Goal: Task Accomplishment & Management: Use online tool/utility

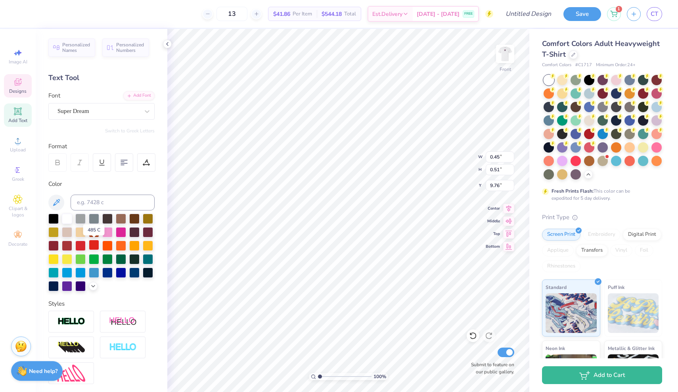
click at [92, 245] on div at bounding box center [94, 245] width 10 height 10
click at [57, 245] on div at bounding box center [53, 245] width 10 height 10
type input "0.48"
type input "0.55"
type input "9.67"
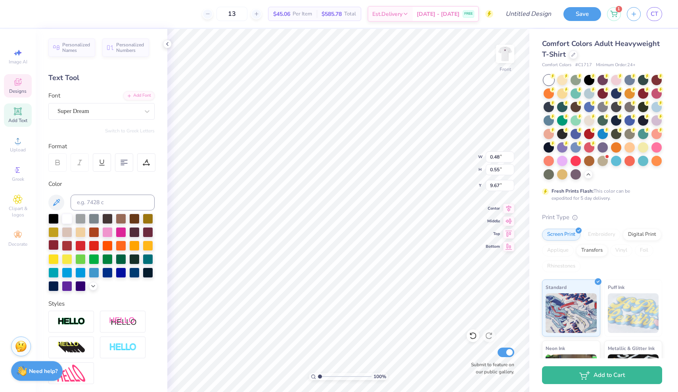
click at [53, 247] on div at bounding box center [53, 245] width 10 height 10
type input "0.42"
type input "0.50"
type input "9.95"
type input "0.48"
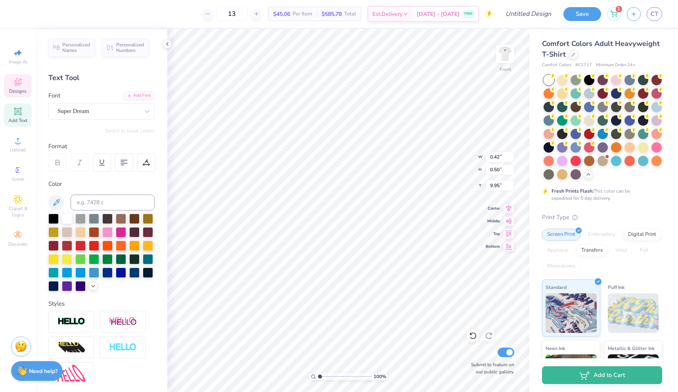
type input "0.55"
type input "9.67"
click at [52, 247] on div at bounding box center [53, 245] width 10 height 10
type input "13.75"
click at [51, 247] on div at bounding box center [53, 245] width 10 height 10
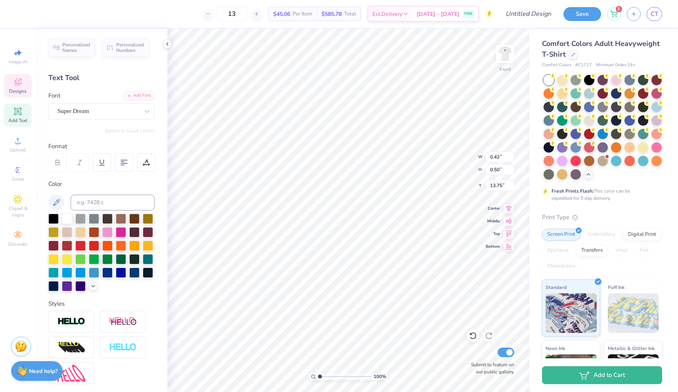
type input "12.00"
type input "10.34"
type input "4.84"
click at [54, 249] on div at bounding box center [53, 245] width 10 height 10
type input "16.40"
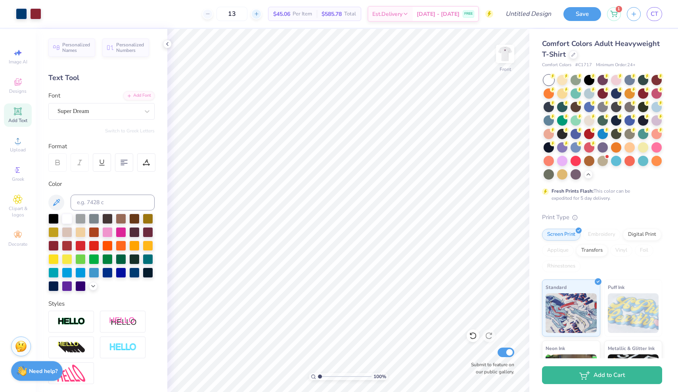
click at [259, 16] on icon at bounding box center [257, 14] width 6 height 6
click at [265, 16] on input "14" at bounding box center [258, 14] width 31 height 14
click at [259, 15] on icon at bounding box center [257, 14] width 6 height 6
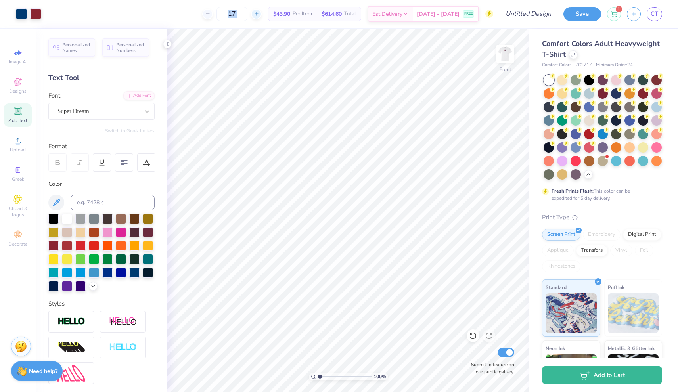
click at [259, 15] on icon at bounding box center [257, 14] width 6 height 6
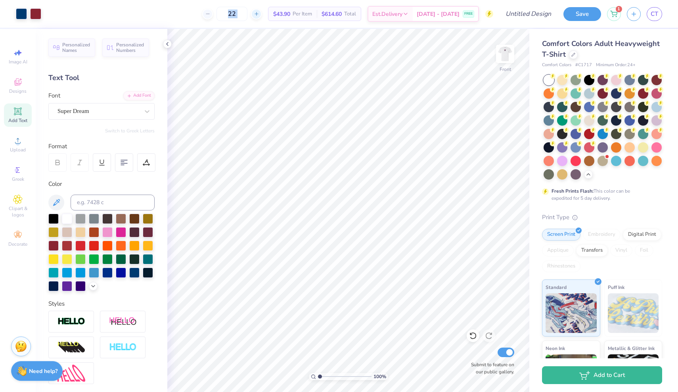
click at [259, 15] on icon at bounding box center [257, 14] width 6 height 6
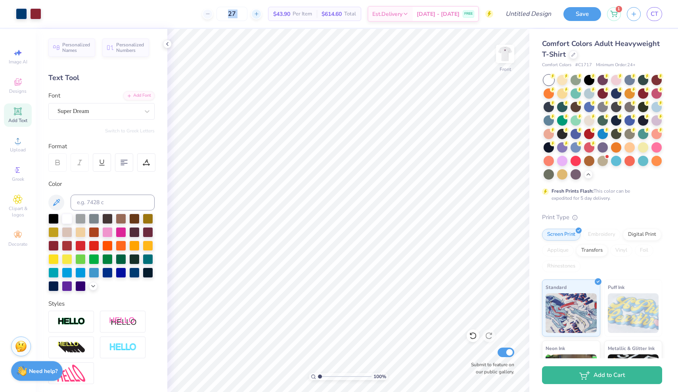
click at [259, 15] on icon at bounding box center [257, 14] width 6 height 6
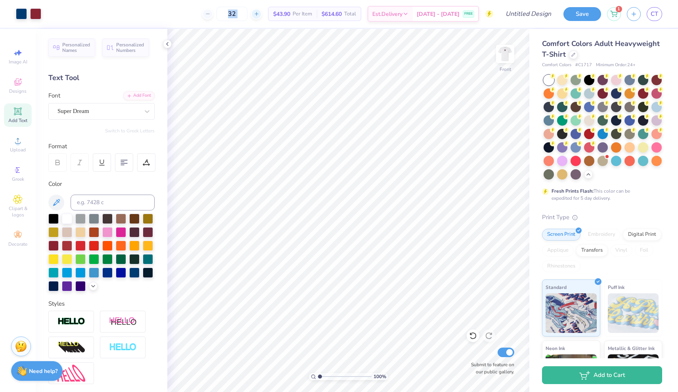
click at [259, 15] on icon at bounding box center [257, 14] width 6 height 6
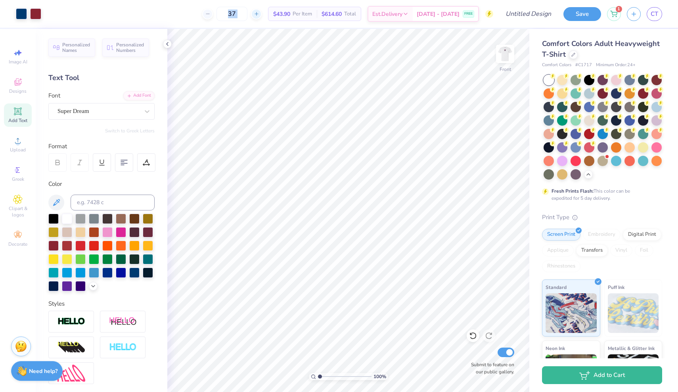
click at [259, 15] on icon at bounding box center [257, 14] width 6 height 6
type input "40"
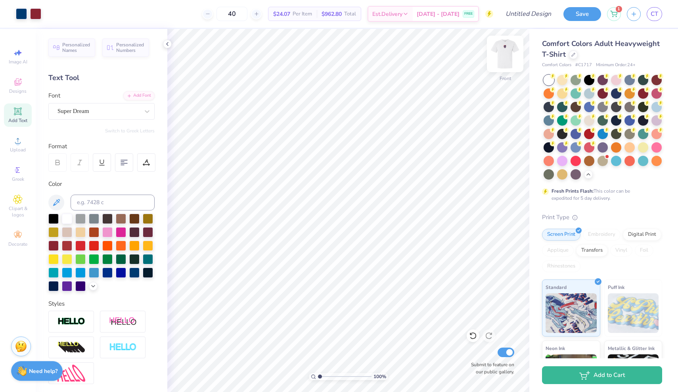
click at [504, 57] on img at bounding box center [505, 54] width 32 height 32
click at [501, 55] on img at bounding box center [505, 54] width 32 height 32
click at [501, 55] on img at bounding box center [505, 54] width 16 height 16
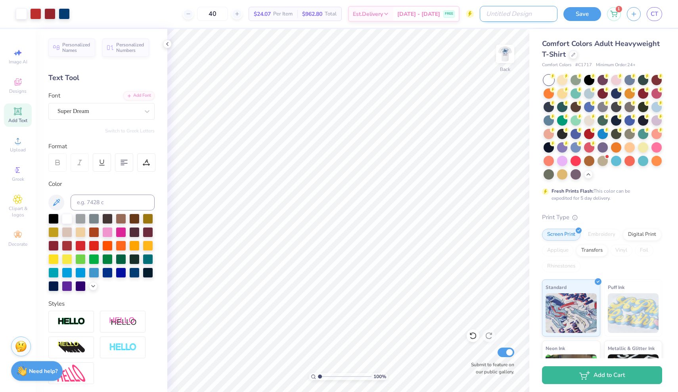
click at [536, 13] on input "Design Title" at bounding box center [519, 14] width 78 height 16
type input "Fall Rush 2025"
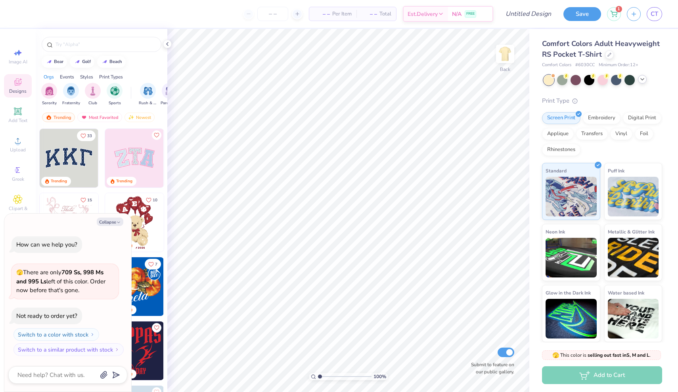
click at [643, 78] on icon at bounding box center [642, 79] width 6 height 6
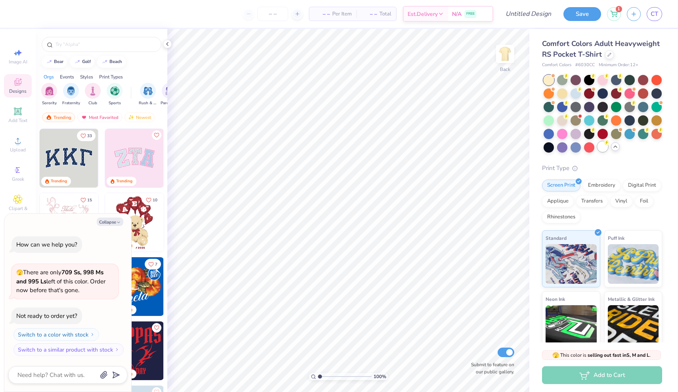
click at [602, 148] on div at bounding box center [602, 146] width 10 height 10
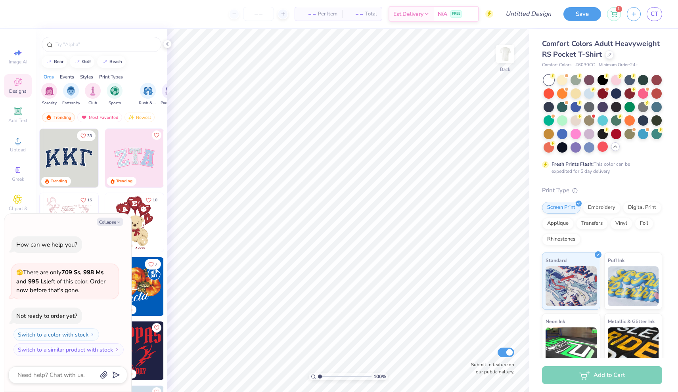
click at [550, 79] on div at bounding box center [548, 80] width 10 height 10
click at [120, 221] on icon "button" at bounding box center [118, 222] width 5 height 5
type textarea "x"
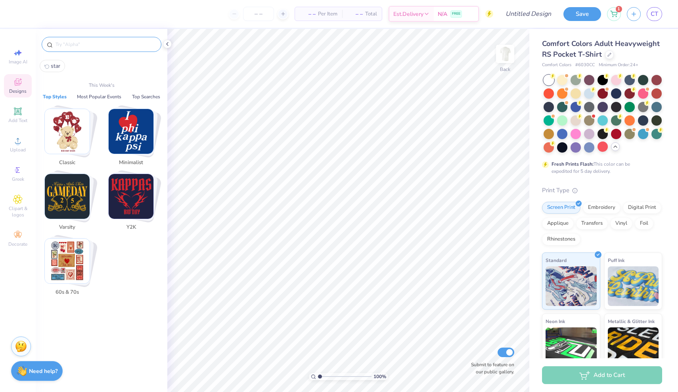
click at [104, 42] on input "text" at bounding box center [105, 44] width 101 height 8
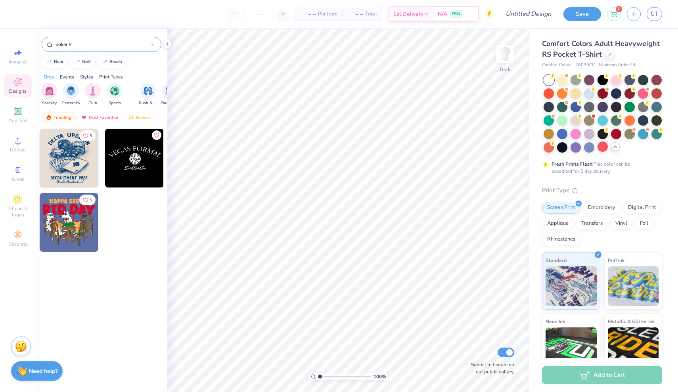
type input "poker fr"
click at [78, 162] on img at bounding box center [69, 158] width 59 height 59
click at [504, 54] on img at bounding box center [505, 54] width 32 height 32
click at [74, 153] on img at bounding box center [69, 158] width 59 height 59
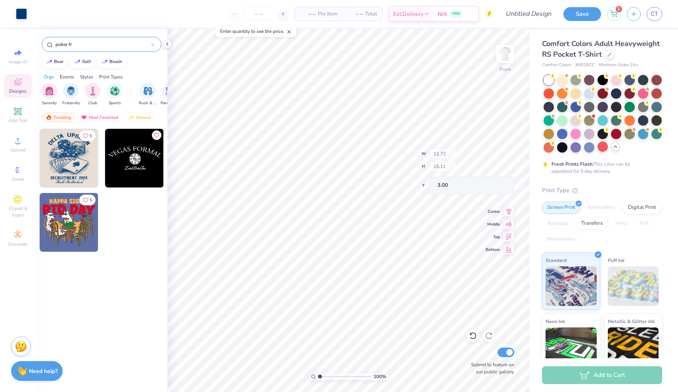
type input "12.70"
type input "3.71"
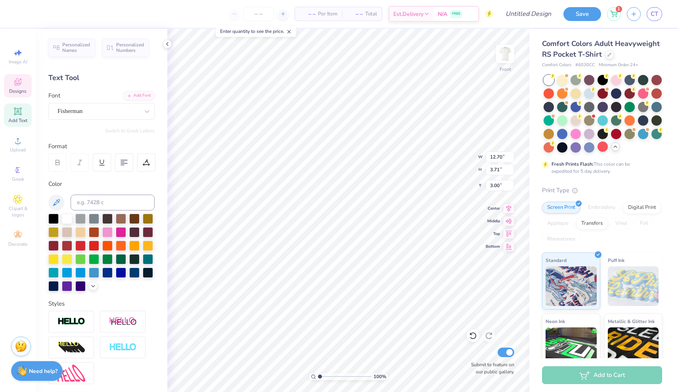
scroll to position [0, 1]
type textarea "Delta kappa epsilon"
type input "0.47"
type input "0.53"
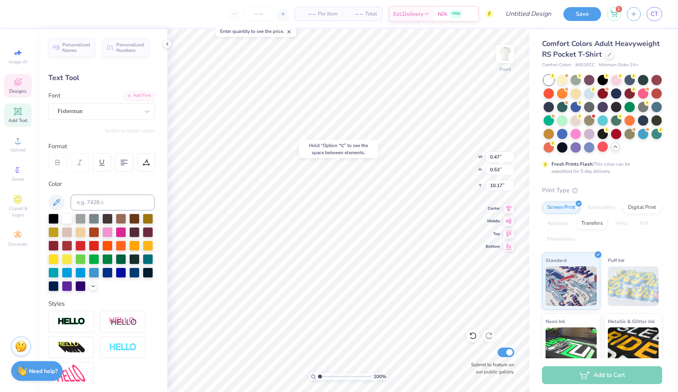
type input "10.35"
type input "10.09"
type input "0.51"
type input "0.54"
type input "10.35"
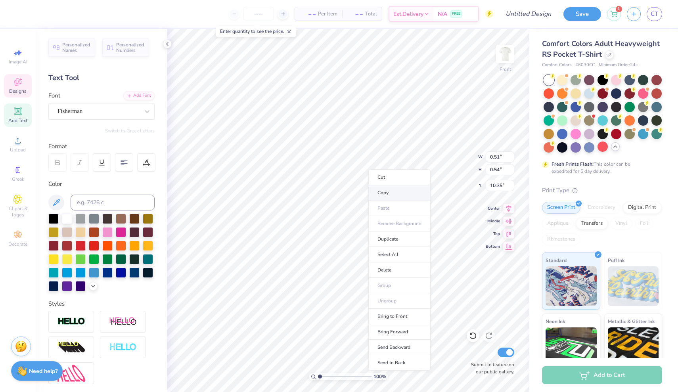
click at [382, 193] on li "Copy" at bounding box center [399, 192] width 62 height 15
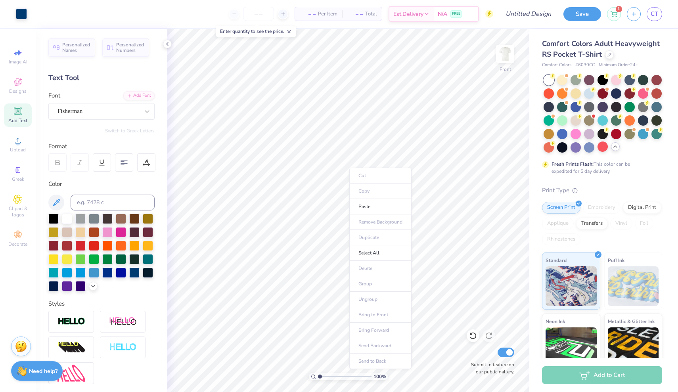
click at [349, 168] on div "Cut Copy Paste Remove Background Duplicate Select All Delete Group Ungroup Brin…" at bounding box center [380, 268] width 62 height 201
click at [361, 205] on li "Paste" at bounding box center [380, 206] width 62 height 15
type textarea "k"
type input "0.54"
type input "0.58"
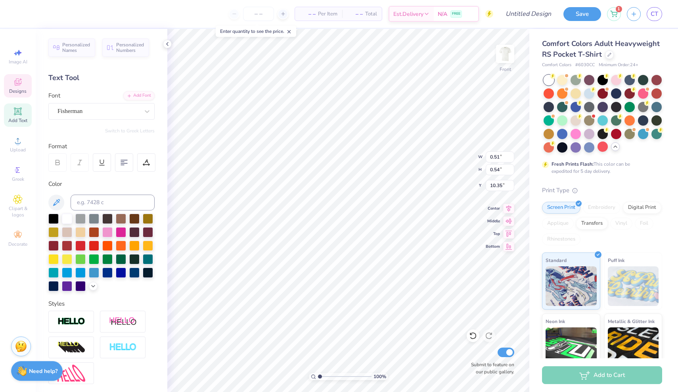
type input "10.17"
type textarea "e"
type input "0.44"
type input "0.53"
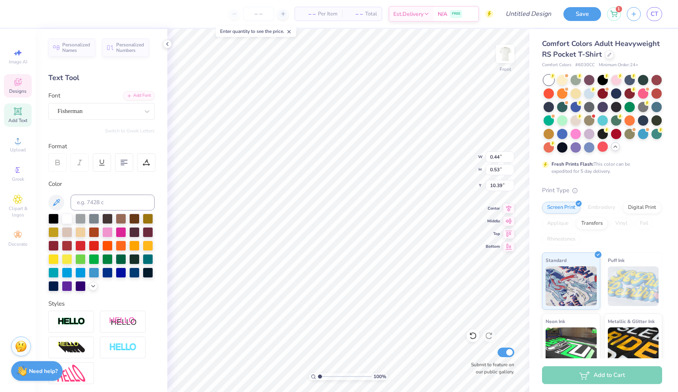
type input "10.46"
type input "0.46"
type input "0.52"
type input "0.47"
type input "0.53"
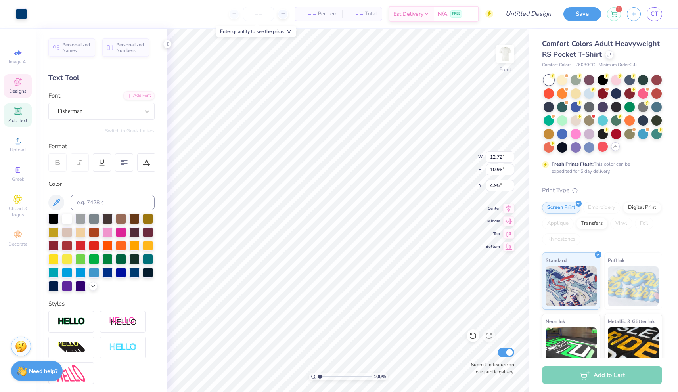
type input "10.19"
click at [56, 248] on div at bounding box center [53, 245] width 10 height 10
type input "0.54"
type input "0.58"
type input "10.17"
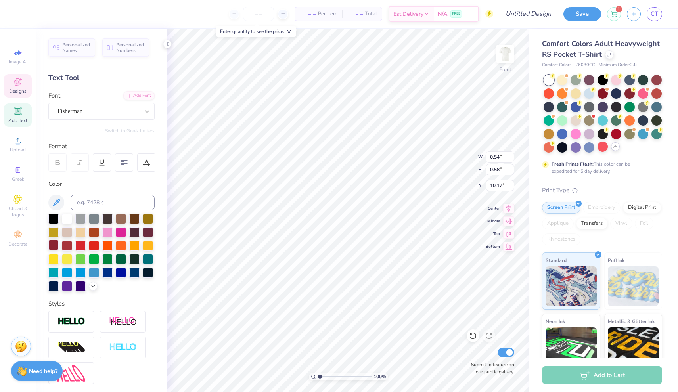
click at [55, 243] on div at bounding box center [53, 245] width 10 height 10
type input "0.46"
type input "0.52"
type input "10.36"
click at [53, 247] on div at bounding box center [53, 245] width 10 height 10
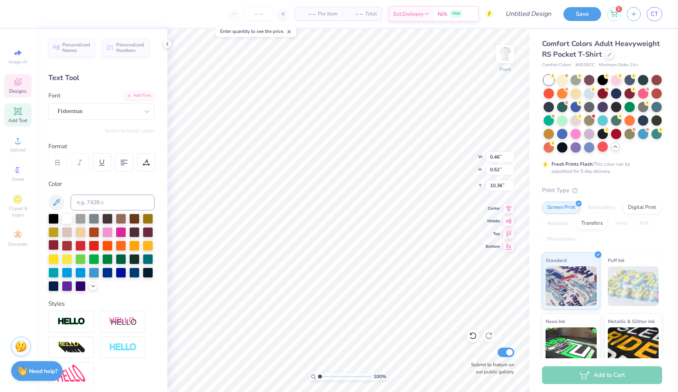
type input "0.45"
type input "0.53"
type input "14.37"
click at [51, 248] on div at bounding box center [53, 245] width 10 height 10
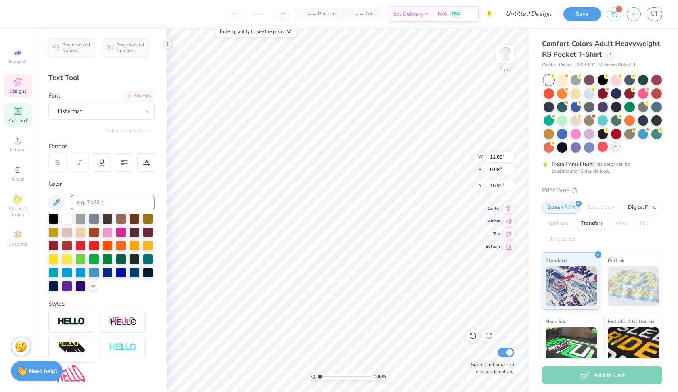
type textarea "Fall rush 2025"
click at [55, 247] on div at bounding box center [53, 245] width 10 height 10
type input "4.98"
click at [500, 60] on img at bounding box center [505, 54] width 32 height 32
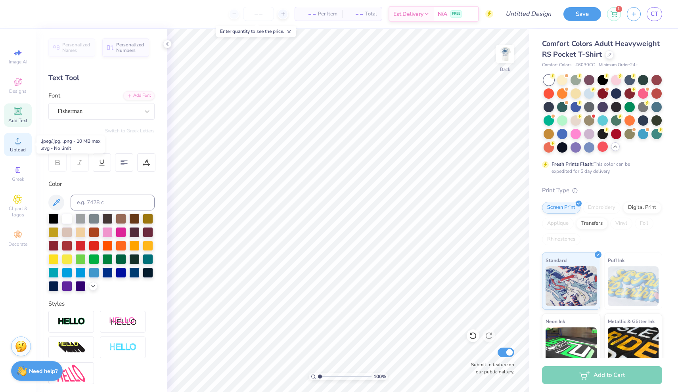
click at [19, 145] on circle at bounding box center [17, 143] width 4 height 4
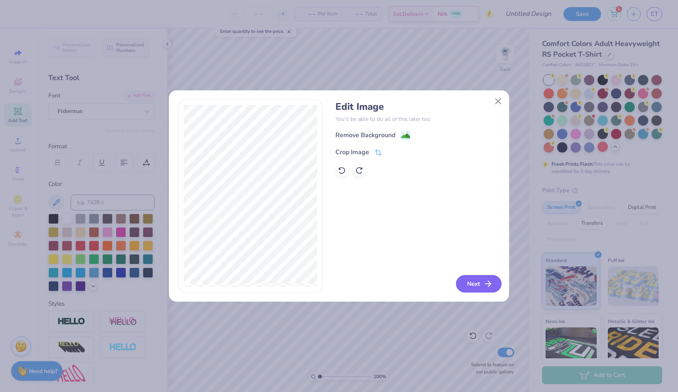
click at [478, 287] on button "Next" at bounding box center [479, 283] width 46 height 17
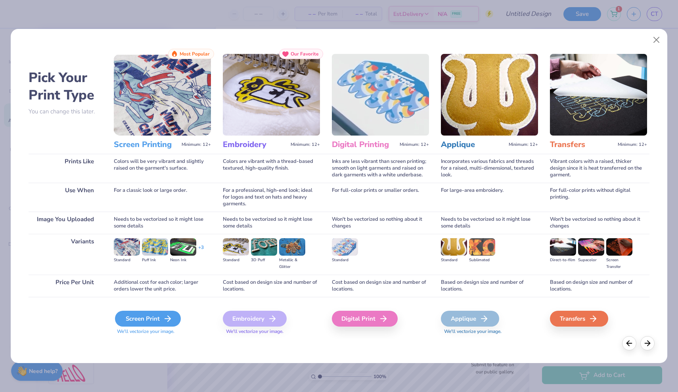
click at [161, 323] on div "Screen Print" at bounding box center [148, 319] width 66 height 16
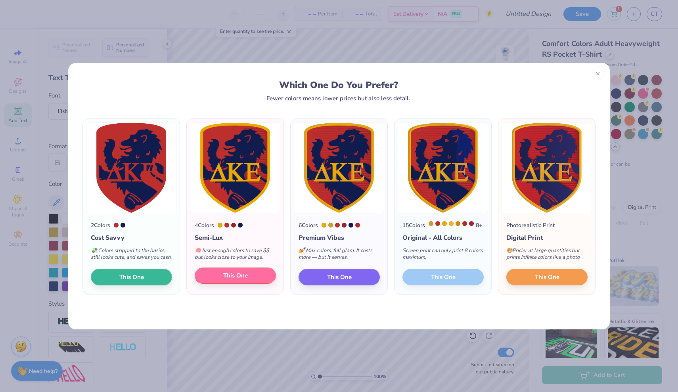
click at [221, 284] on button "This One" at bounding box center [235, 276] width 81 height 17
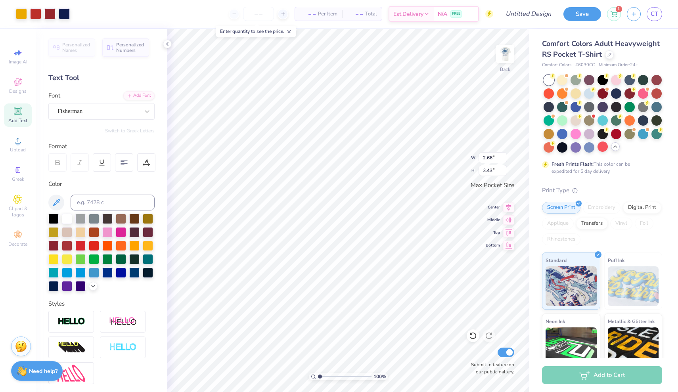
type input "2.07"
type input "2.67"
click at [18, 13] on div at bounding box center [21, 13] width 11 height 11
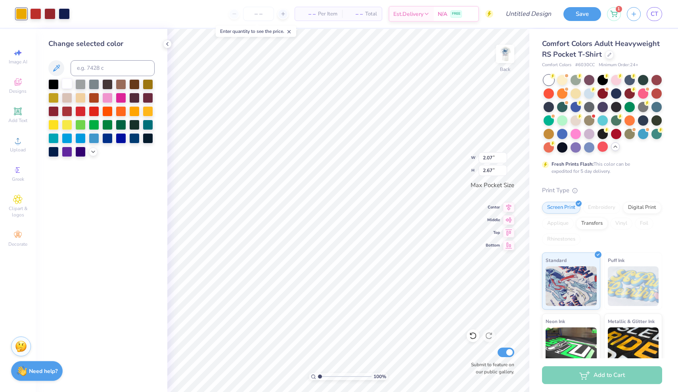
click at [69, 85] on div at bounding box center [67, 83] width 10 height 10
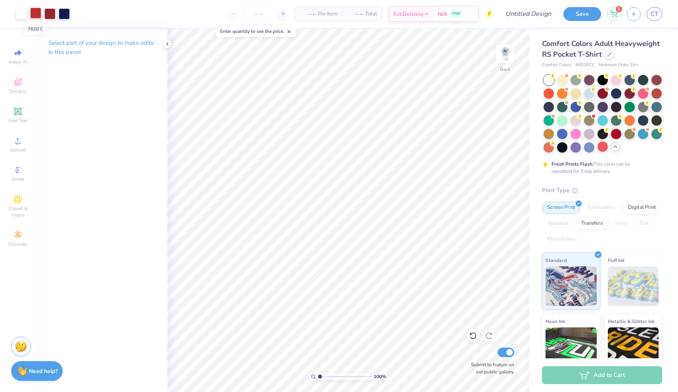
click at [38, 14] on div at bounding box center [35, 13] width 11 height 11
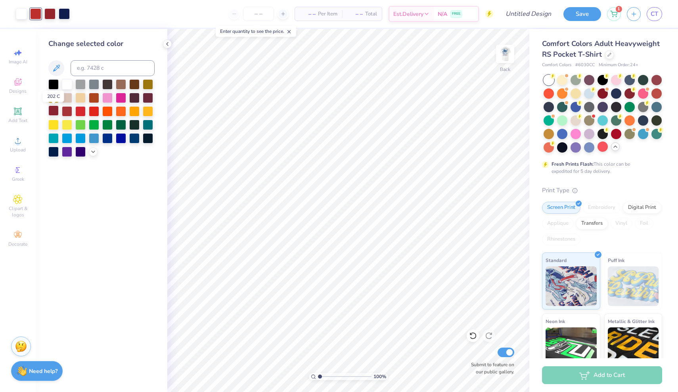
click at [53, 107] on div at bounding box center [53, 110] width 10 height 10
click at [65, 14] on div at bounding box center [64, 13] width 11 height 11
click at [131, 138] on div at bounding box center [134, 137] width 10 height 10
click at [52, 150] on div at bounding box center [53, 151] width 10 height 10
click at [131, 139] on div at bounding box center [134, 137] width 10 height 10
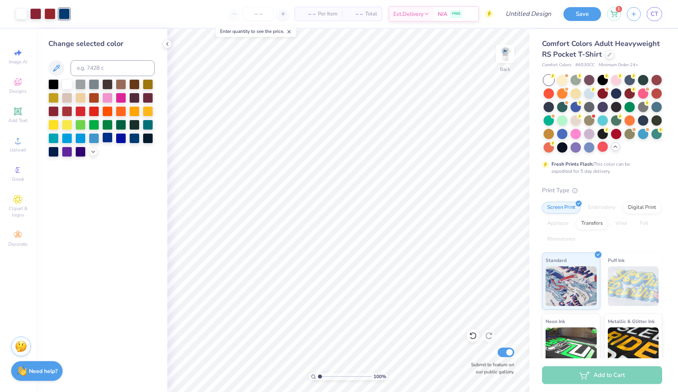
click at [113, 138] on div at bounding box center [107, 137] width 10 height 10
click at [130, 139] on div at bounding box center [134, 137] width 10 height 10
click at [135, 200] on div "Change selected color" at bounding box center [102, 210] width 132 height 363
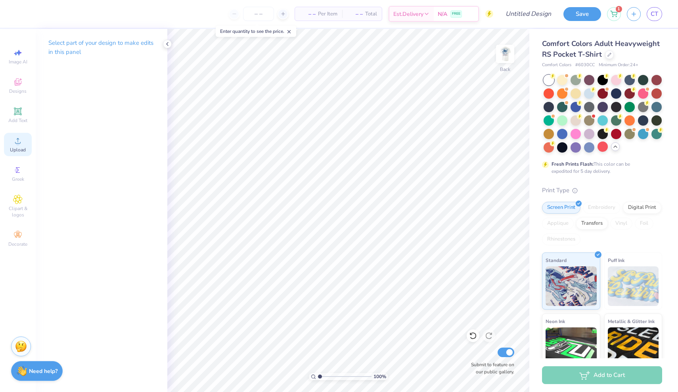
click at [17, 138] on icon at bounding box center [18, 141] width 10 height 10
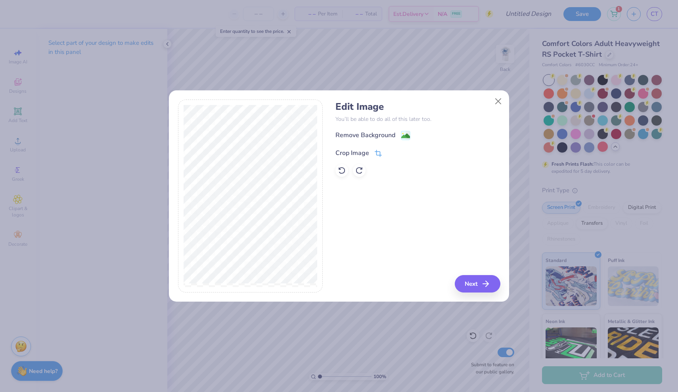
click at [376, 153] on icon at bounding box center [378, 153] width 7 height 7
click at [500, 99] on button "Close" at bounding box center [498, 101] width 15 height 15
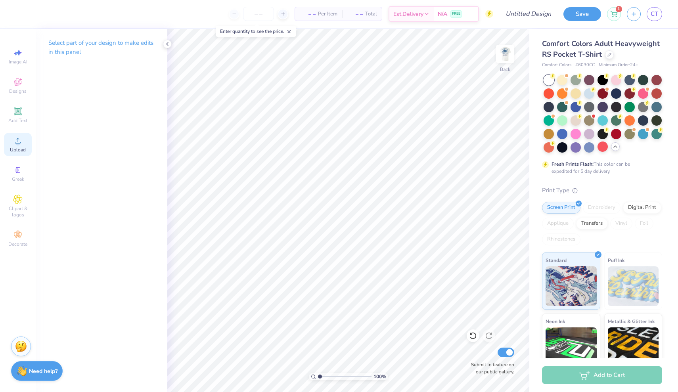
click at [19, 139] on icon at bounding box center [18, 141] width 6 height 6
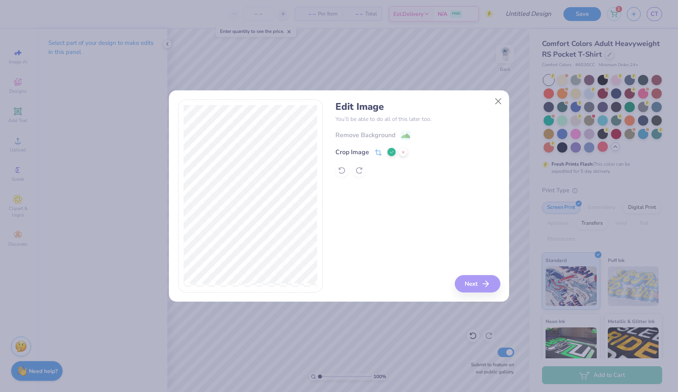
click at [485, 283] on div "Edit Image You’ll be able to do all of this later too. Remove Background Crop I…" at bounding box center [417, 195] width 164 height 193
click at [402, 136] on div "Remove Background Crop Image" at bounding box center [417, 153] width 164 height 46
click at [390, 153] on icon at bounding box center [391, 152] width 5 height 5
click at [484, 288] on icon "button" at bounding box center [488, 284] width 10 height 10
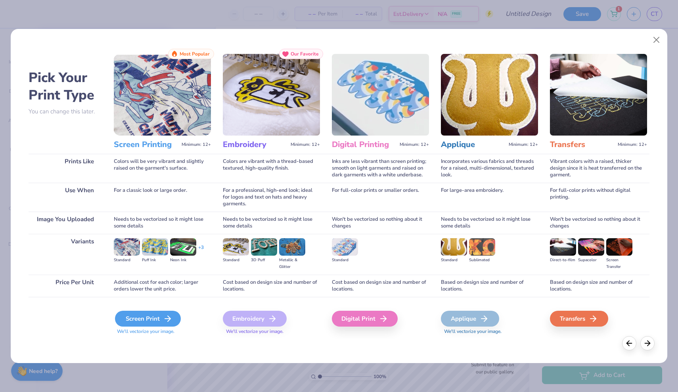
click at [152, 318] on div "Screen Print" at bounding box center [148, 319] width 66 height 16
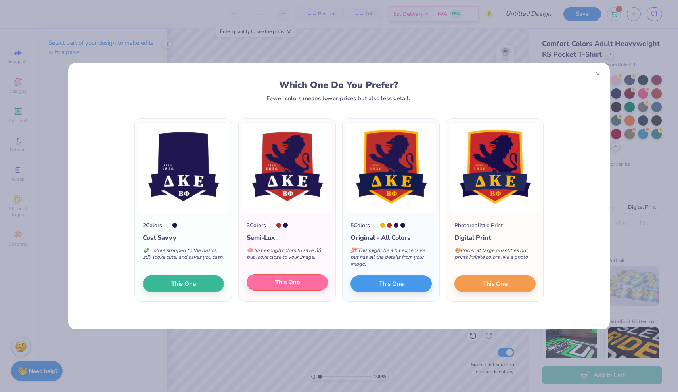
click at [290, 281] on span "This One" at bounding box center [287, 282] width 25 height 9
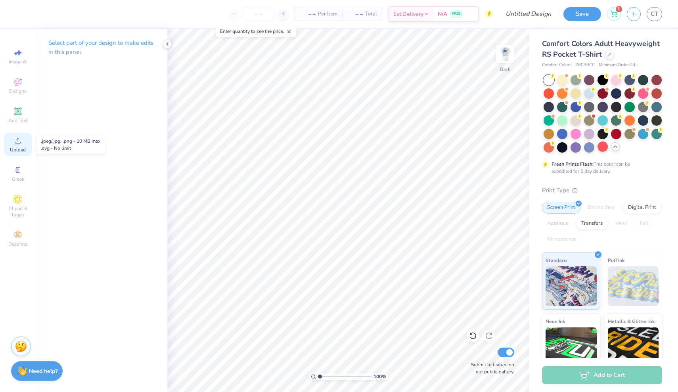
click at [19, 135] on div "Upload" at bounding box center [18, 144] width 28 height 23
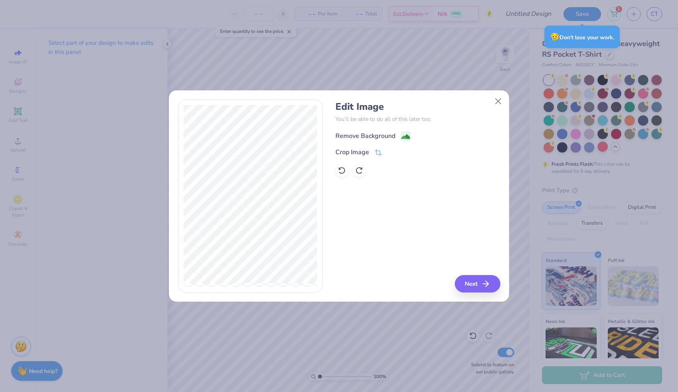
click at [401, 135] on image at bounding box center [405, 136] width 9 height 9
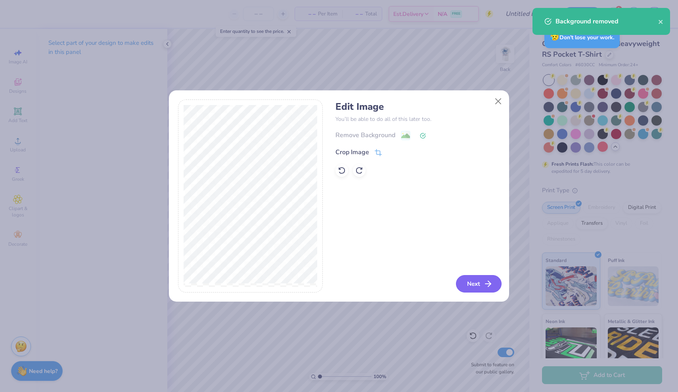
click at [473, 283] on button "Next" at bounding box center [479, 283] width 46 height 17
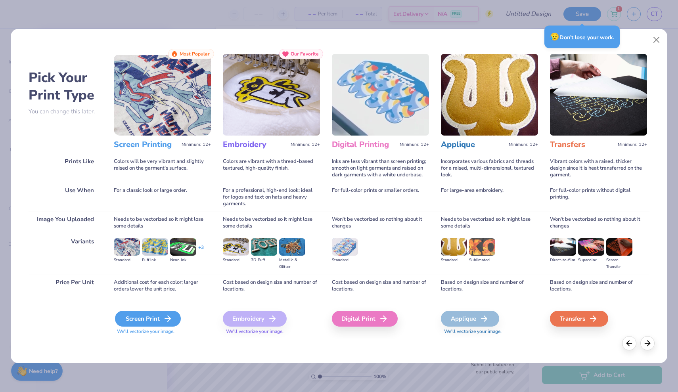
click at [148, 316] on div "Screen Print" at bounding box center [148, 319] width 66 height 16
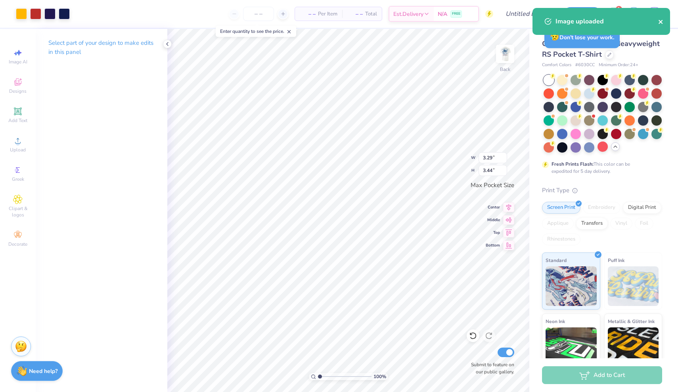
click at [659, 22] on icon "close" at bounding box center [661, 22] width 6 height 6
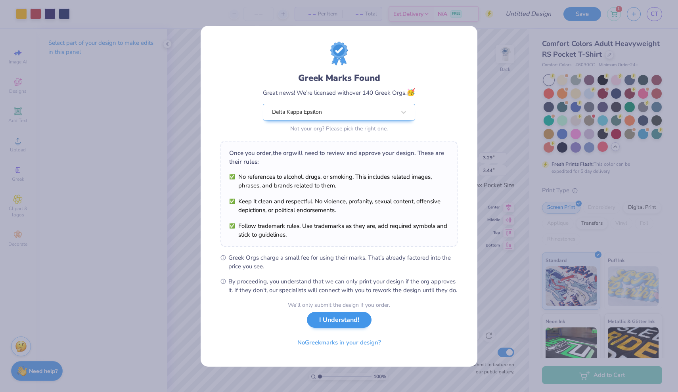
click at [346, 323] on button "I Understand!" at bounding box center [339, 320] width 65 height 16
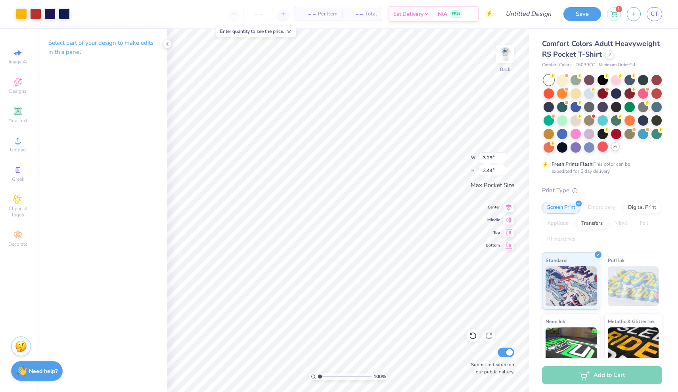
type input "2.22"
type input "2.32"
click at [36, 14] on div at bounding box center [35, 13] width 11 height 11
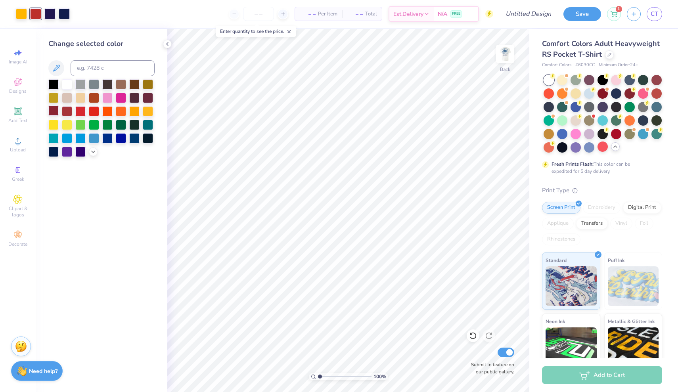
click at [54, 111] on div at bounding box center [53, 110] width 10 height 10
drag, startPoint x: 319, startPoint y: 376, endPoint x: 325, endPoint y: 377, distance: 6.0
click at [325, 377] on input "range" at bounding box center [345, 376] width 54 height 7
drag, startPoint x: 324, startPoint y: 376, endPoint x: 319, endPoint y: 376, distance: 4.8
click at [319, 376] on input "range" at bounding box center [345, 376] width 54 height 7
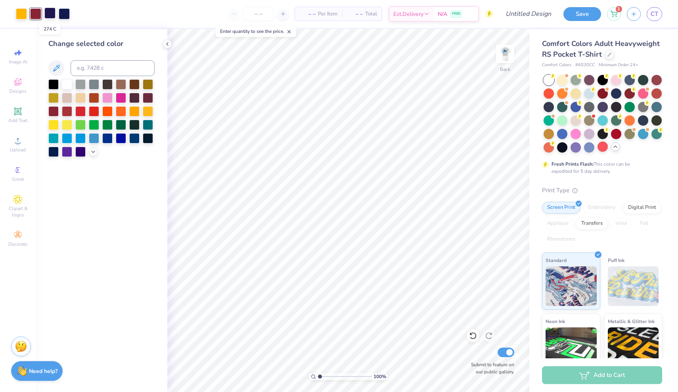
click at [53, 12] on div at bounding box center [49, 13] width 11 height 11
click at [133, 138] on div at bounding box center [134, 137] width 10 height 10
click at [472, 334] on icon at bounding box center [473, 336] width 8 height 8
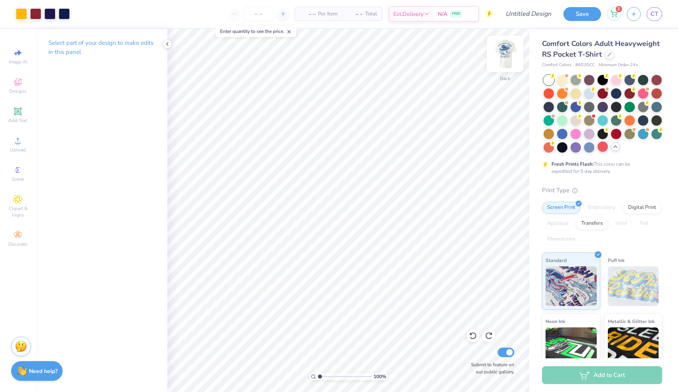
click at [505, 55] on img at bounding box center [505, 54] width 32 height 32
click at [20, 15] on div at bounding box center [21, 13] width 11 height 11
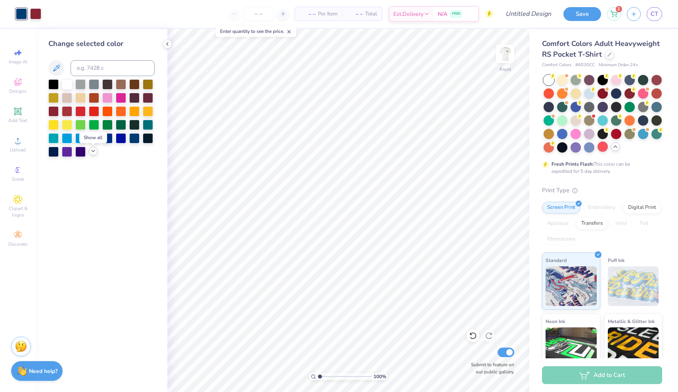
click at [92, 154] on icon at bounding box center [93, 151] width 6 height 6
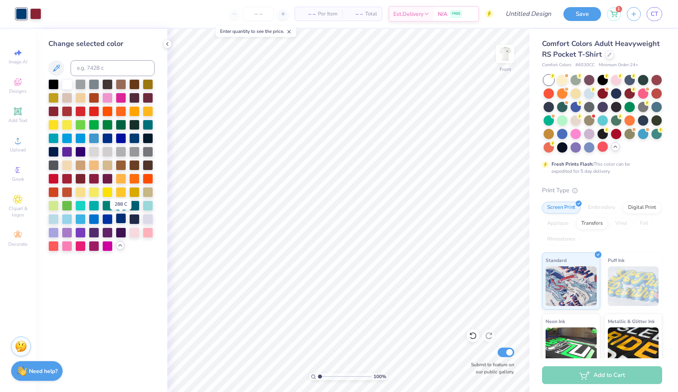
click at [122, 218] on div at bounding box center [121, 218] width 10 height 10
click at [53, 151] on div at bounding box center [53, 151] width 10 height 10
click at [501, 55] on img at bounding box center [505, 54] width 32 height 32
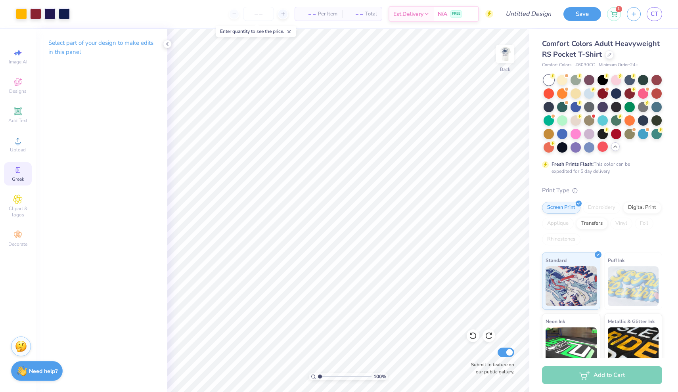
click at [23, 170] on div "Greek" at bounding box center [18, 173] width 28 height 23
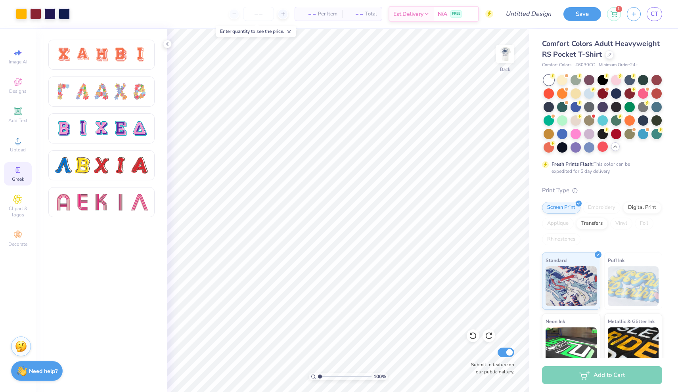
scroll to position [348, 0]
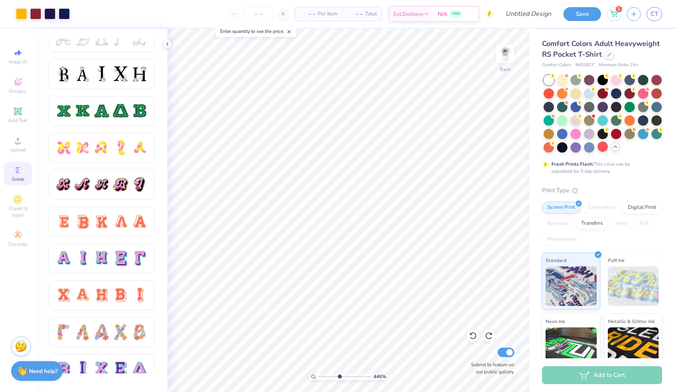
drag, startPoint x: 320, startPoint y: 376, endPoint x: 339, endPoint y: 377, distance: 19.0
click at [339, 377] on input "range" at bounding box center [345, 376] width 54 height 7
click at [36, 10] on div at bounding box center [35, 13] width 11 height 11
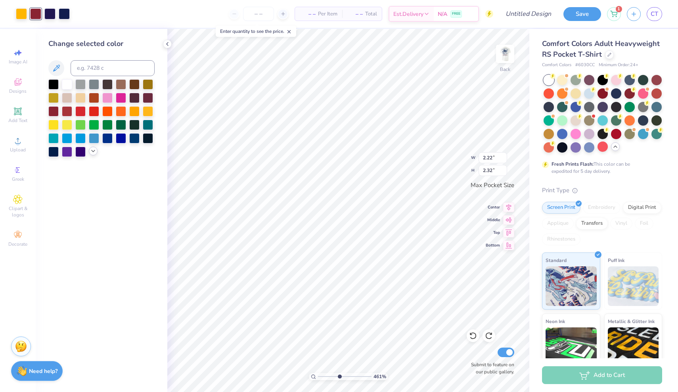
click at [92, 151] on icon at bounding box center [93, 151] width 6 height 6
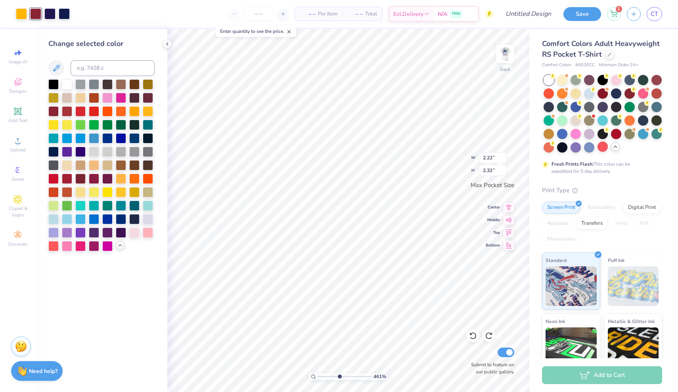
click at [120, 247] on icon at bounding box center [120, 245] width 6 height 6
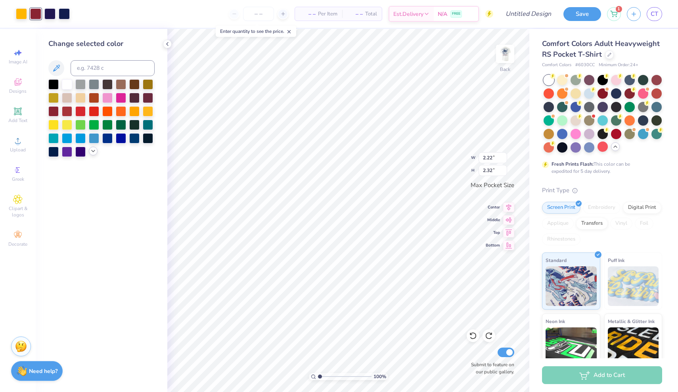
drag, startPoint x: 339, startPoint y: 376, endPoint x: 314, endPoint y: 378, distance: 25.0
type input "1"
click at [314, 378] on div "100 %" at bounding box center [348, 376] width 79 height 7
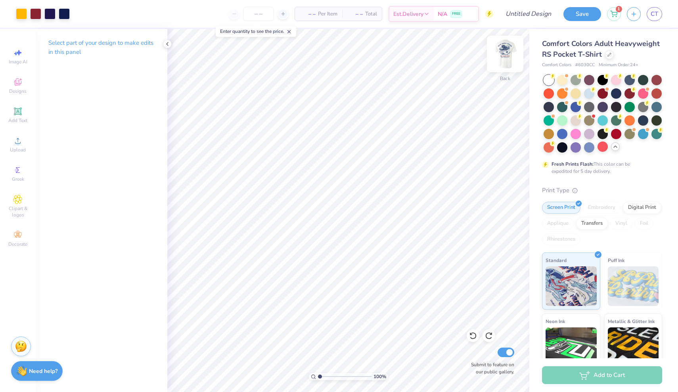
click at [508, 56] on img at bounding box center [505, 54] width 32 height 32
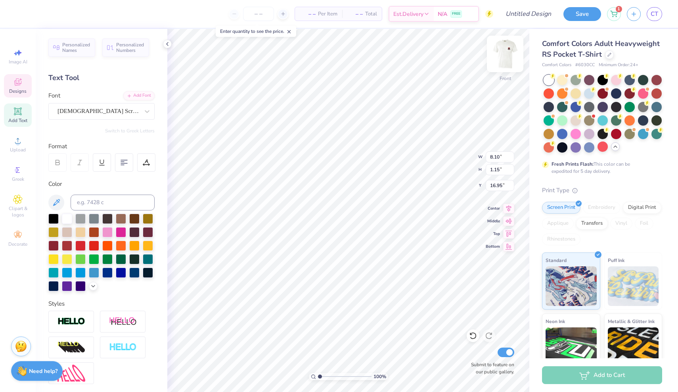
type input "17.20"
click at [24, 13] on div at bounding box center [21, 13] width 11 height 11
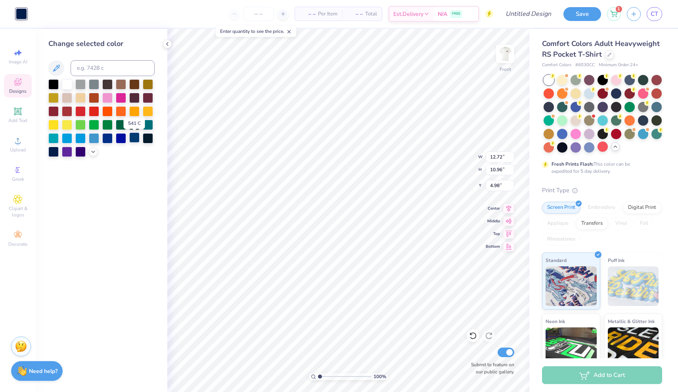
click at [132, 142] on div at bounding box center [134, 137] width 10 height 10
click at [474, 340] on div at bounding box center [472, 335] width 13 height 13
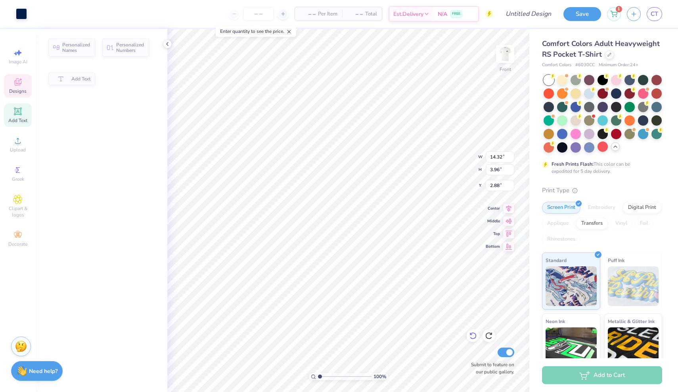
type input "14.32"
type input "3.96"
type input "2.88"
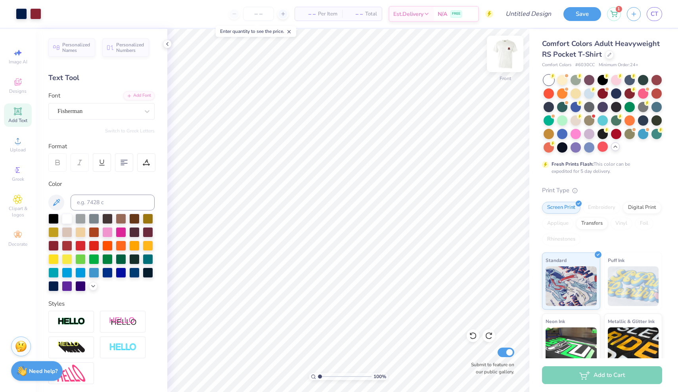
click at [504, 60] on img at bounding box center [505, 54] width 32 height 32
click at [51, 15] on div at bounding box center [49, 13] width 11 height 11
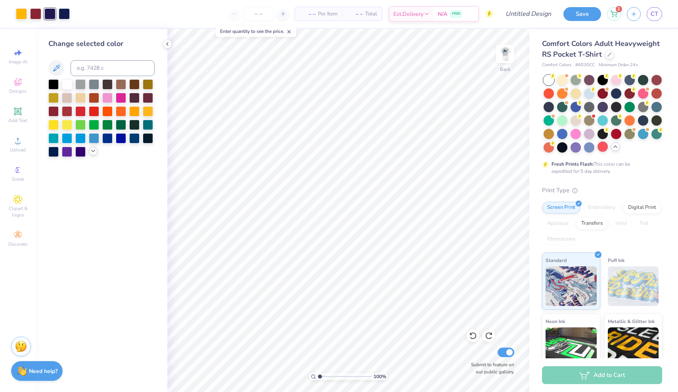
click at [97, 152] on div at bounding box center [93, 151] width 9 height 9
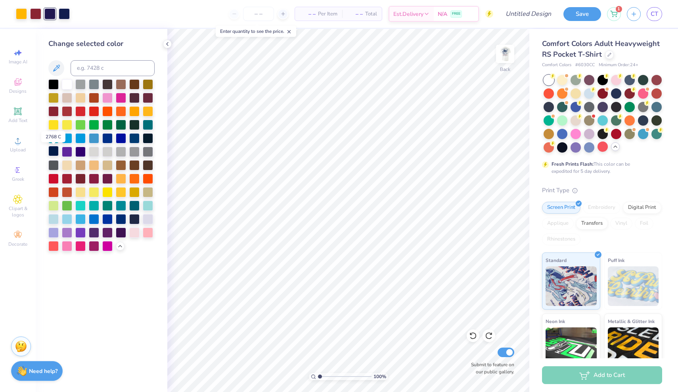
click at [54, 149] on div at bounding box center [53, 151] width 10 height 10
drag, startPoint x: 321, startPoint y: 376, endPoint x: 339, endPoint y: 371, distance: 19.1
click at [339, 371] on div "424 %" at bounding box center [348, 210] width 363 height 363
drag, startPoint x: 339, startPoint y: 377, endPoint x: 302, endPoint y: 374, distance: 37.4
type input "1"
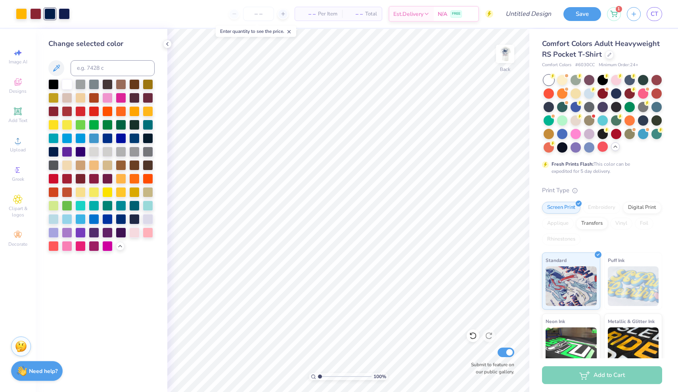
click at [302, 374] on div "100 %" at bounding box center [348, 210] width 363 height 363
click at [280, 10] on div at bounding box center [282, 14] width 11 height 11
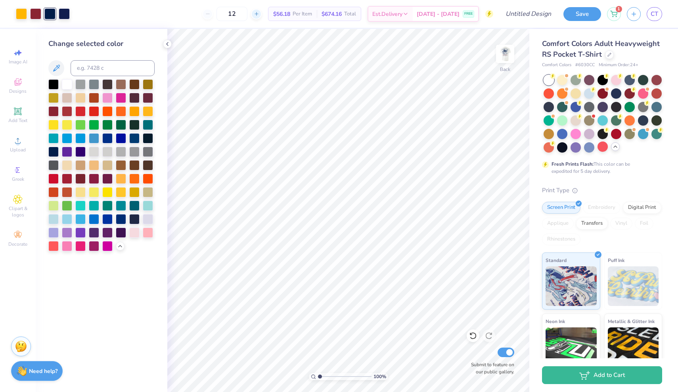
click at [259, 13] on icon at bounding box center [257, 14] width 6 height 6
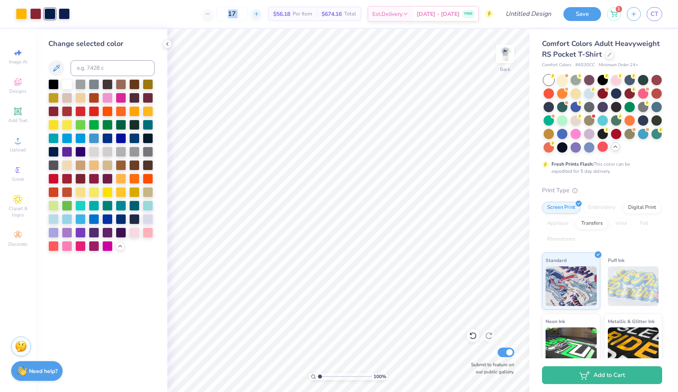
click at [259, 13] on icon at bounding box center [257, 14] width 6 height 6
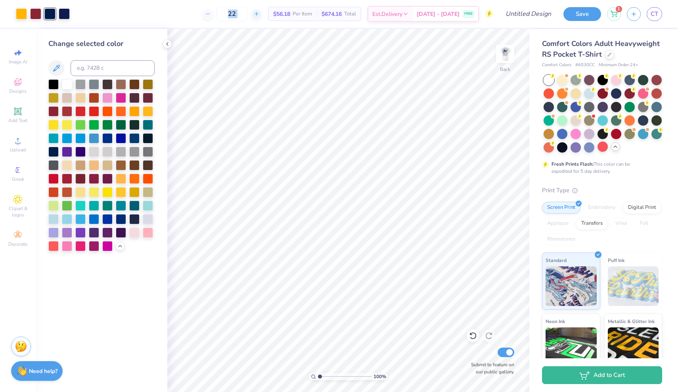
click at [259, 13] on icon at bounding box center [257, 14] width 6 height 6
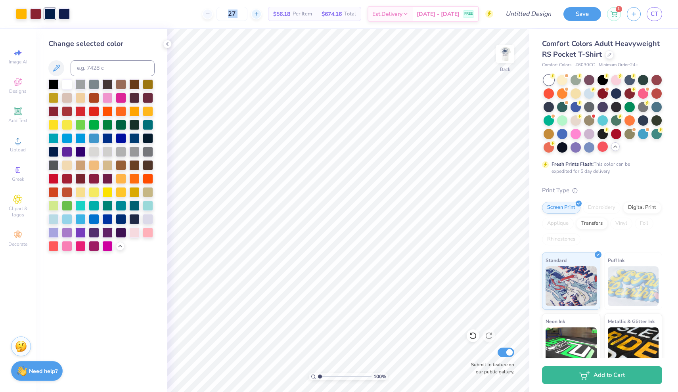
click at [259, 13] on icon at bounding box center [257, 14] width 6 height 6
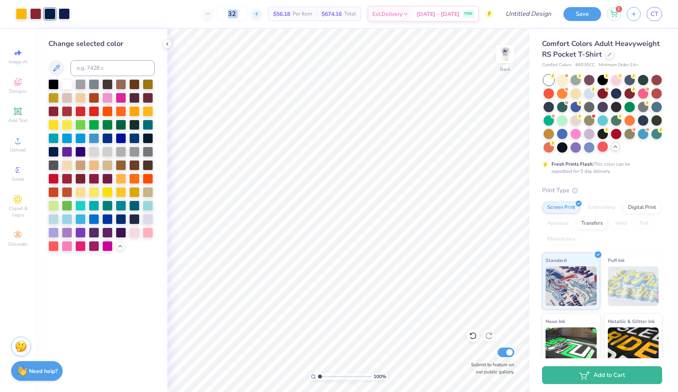
click at [259, 13] on icon at bounding box center [257, 14] width 6 height 6
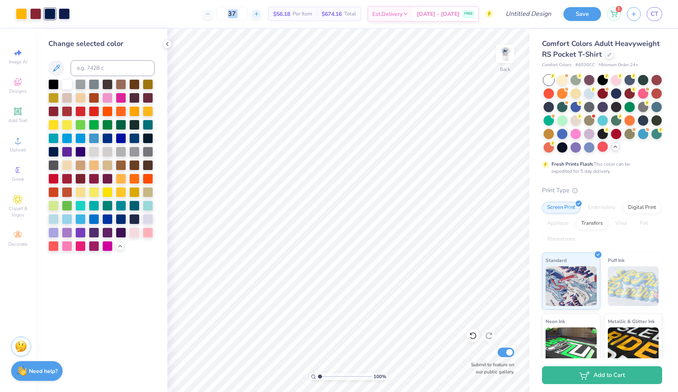
click at [259, 13] on icon at bounding box center [257, 14] width 6 height 6
click at [206, 11] on icon at bounding box center [204, 14] width 6 height 6
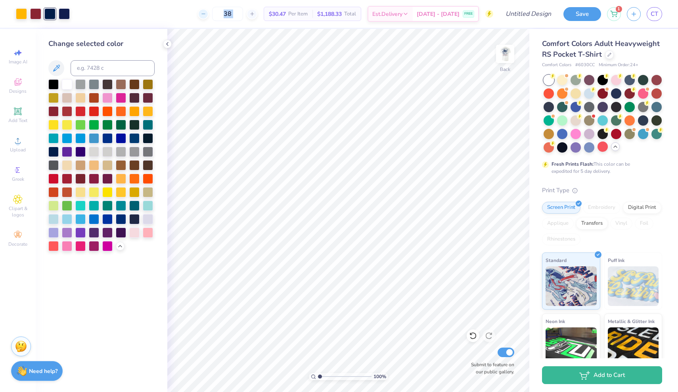
click at [206, 11] on icon at bounding box center [204, 14] width 6 height 6
click at [212, 11] on div "34 $30.47 Per Item $1,188.33 Total Est. Delivery Aug 25 - 28 FREE" at bounding box center [284, 14] width 417 height 28
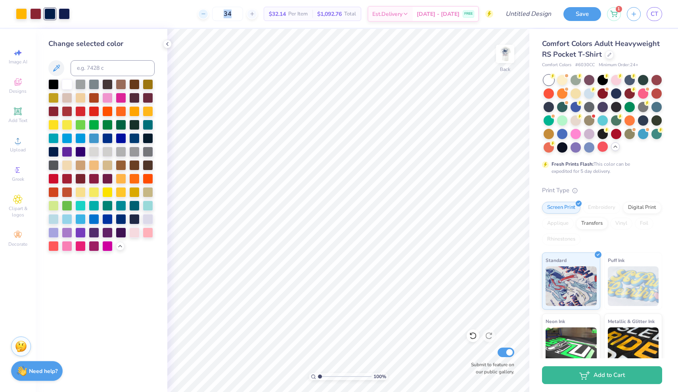
click at [206, 15] on icon at bounding box center [204, 14] width 6 height 6
click at [231, 15] on icon at bounding box center [234, 14] width 6 height 6
click at [206, 15] on icon at bounding box center [204, 14] width 6 height 6
type input "30"
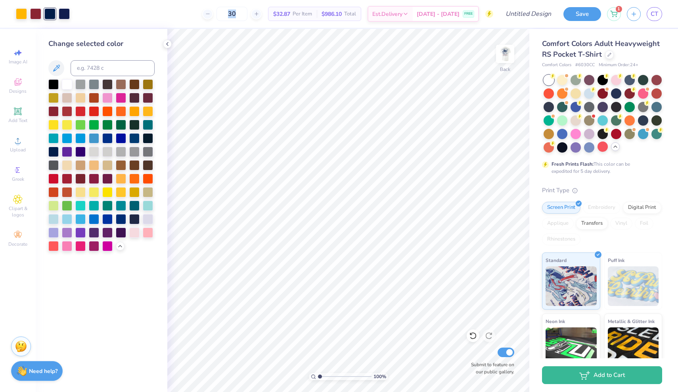
click at [204, 27] on div "30 $32.87 Per Item $986.10 Total Est. Delivery Aug 25 - 28 FREE" at bounding box center [284, 14] width 417 height 28
click at [509, 48] on img at bounding box center [505, 54] width 32 height 32
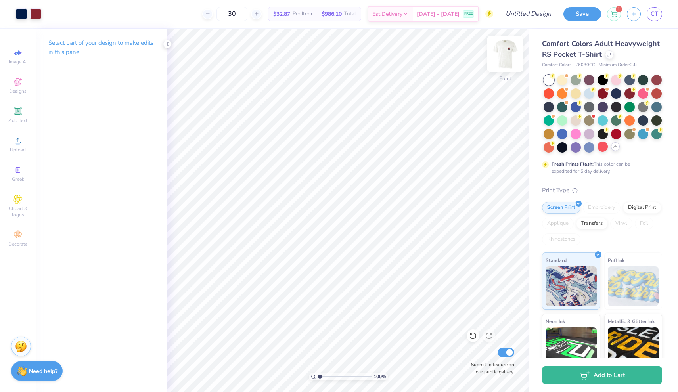
click at [509, 55] on img at bounding box center [505, 54] width 32 height 32
click at [509, 55] on img at bounding box center [505, 54] width 16 height 16
click at [501, 67] on img at bounding box center [505, 54] width 32 height 32
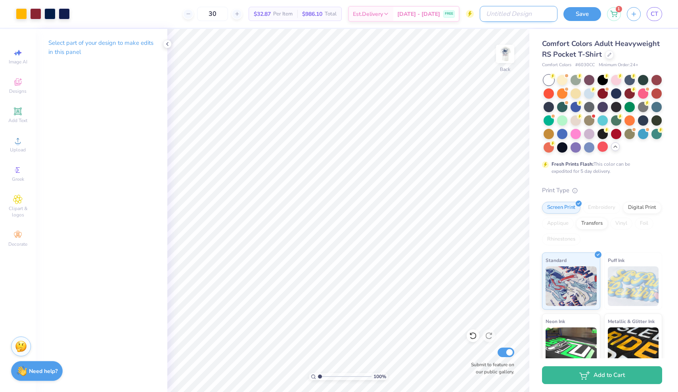
click at [523, 12] on input "Design Title" at bounding box center [519, 14] width 78 height 16
click at [486, 15] on input "Fall rush 2025" at bounding box center [519, 14] width 78 height 16
type input "2.0 Fall rush 2025"
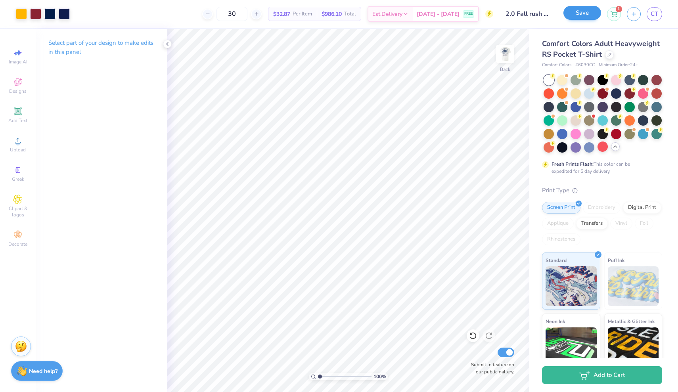
click at [573, 16] on button "Save" at bounding box center [582, 13] width 38 height 14
